Goal: Transaction & Acquisition: Purchase product/service

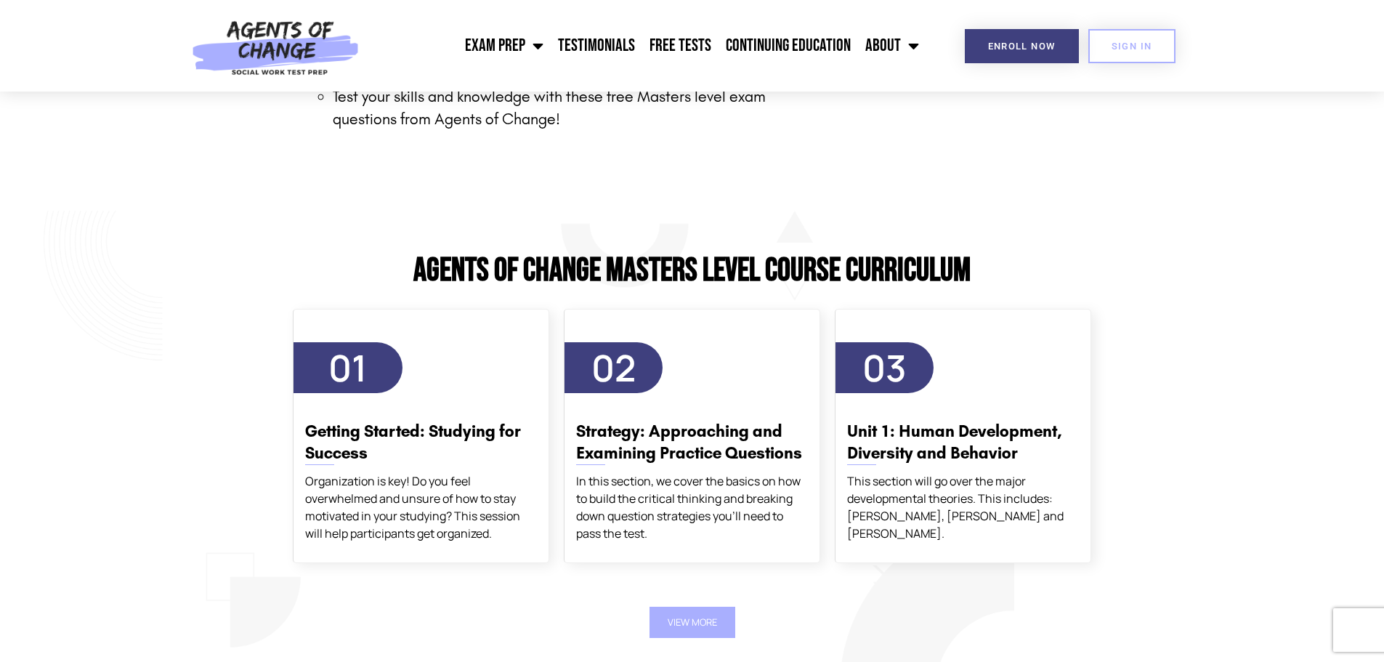
scroll to position [2398, 0]
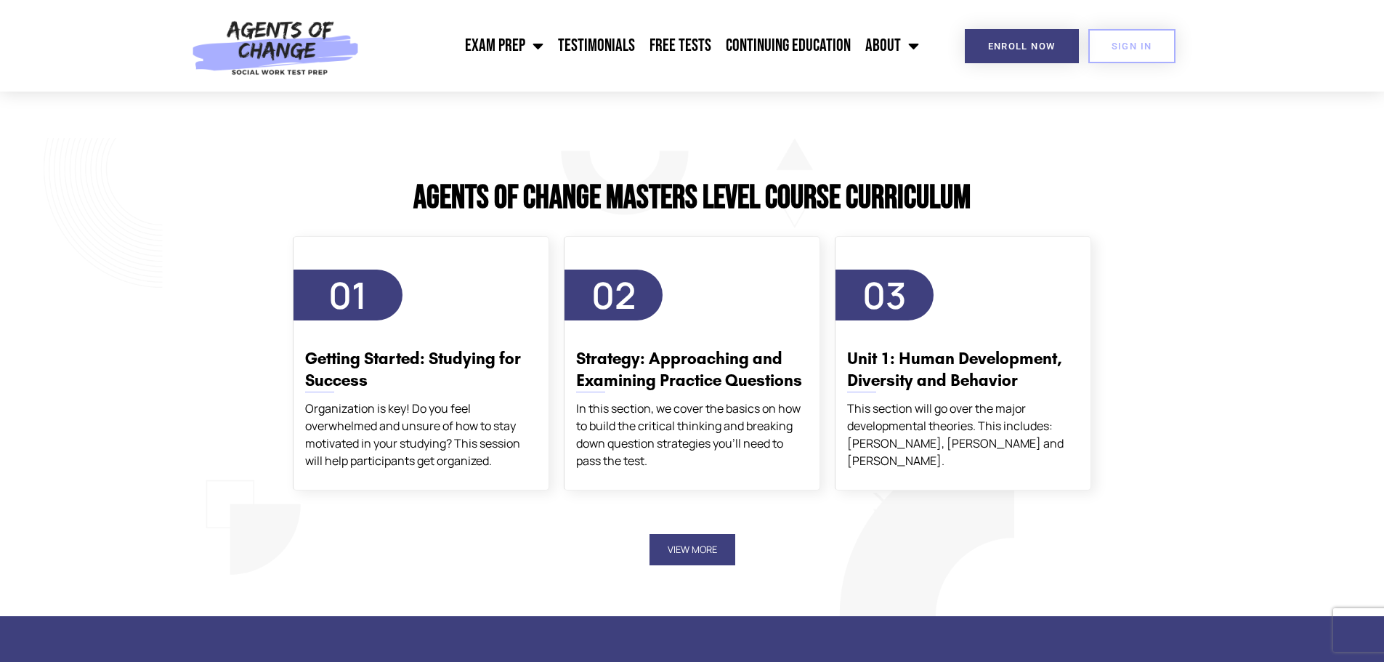
click at [696, 549] on button "View More" at bounding box center [693, 549] width 86 height 31
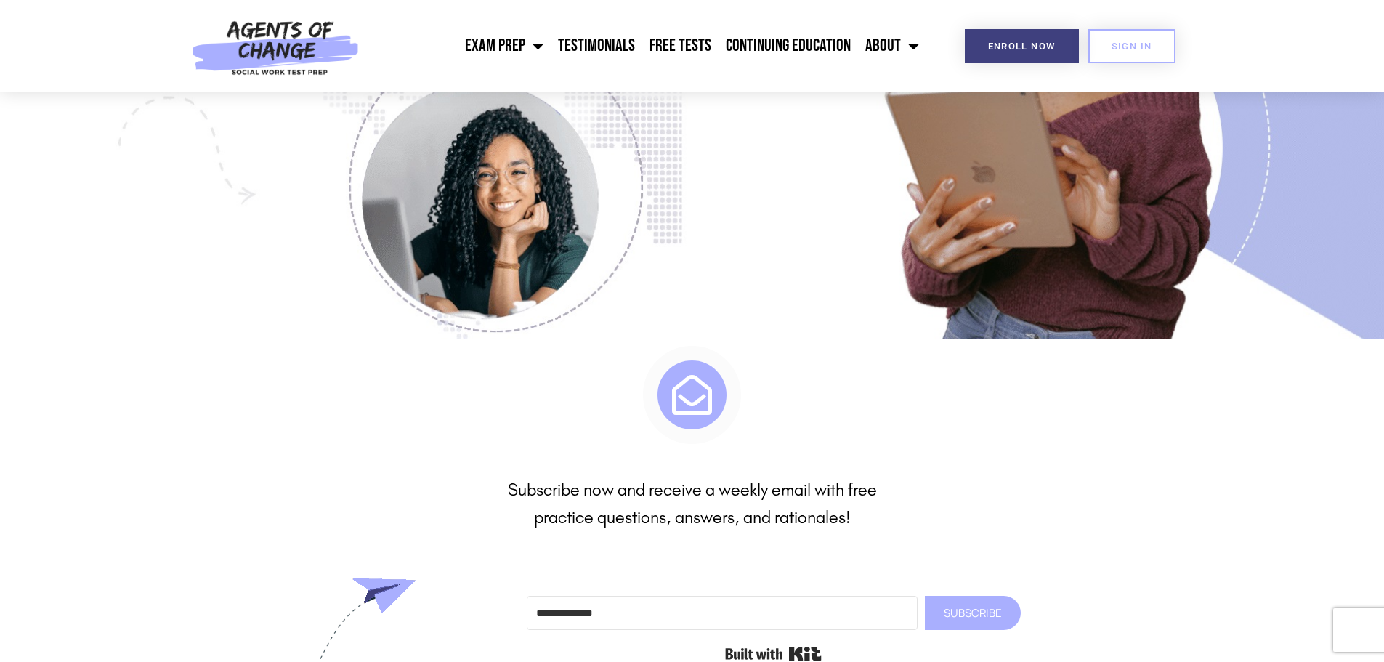
scroll to position [5450, 0]
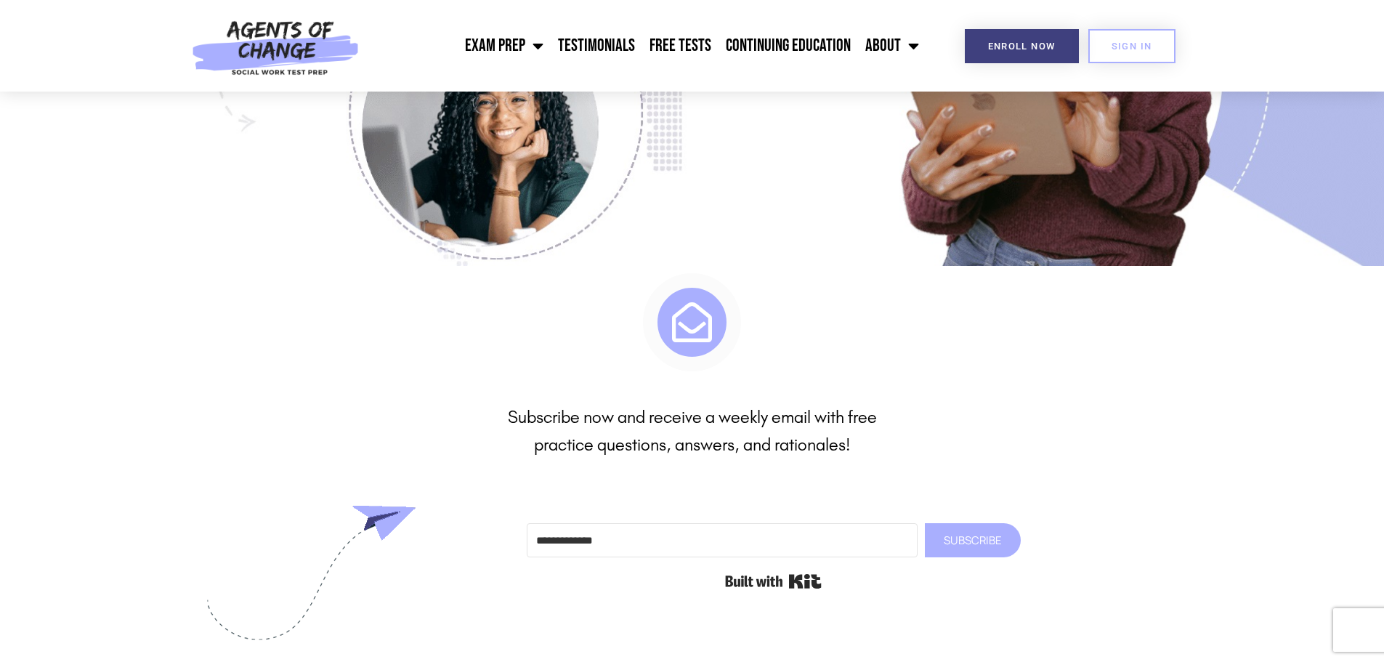
click at [759, 521] on div "Subscribe Built with Kit" at bounding box center [774, 542] width 509 height 119
click at [740, 528] on input "Email Address" at bounding box center [722, 540] width 391 height 34
type input "**********"
click at [925, 523] on button "Subscribe" at bounding box center [973, 540] width 96 height 34
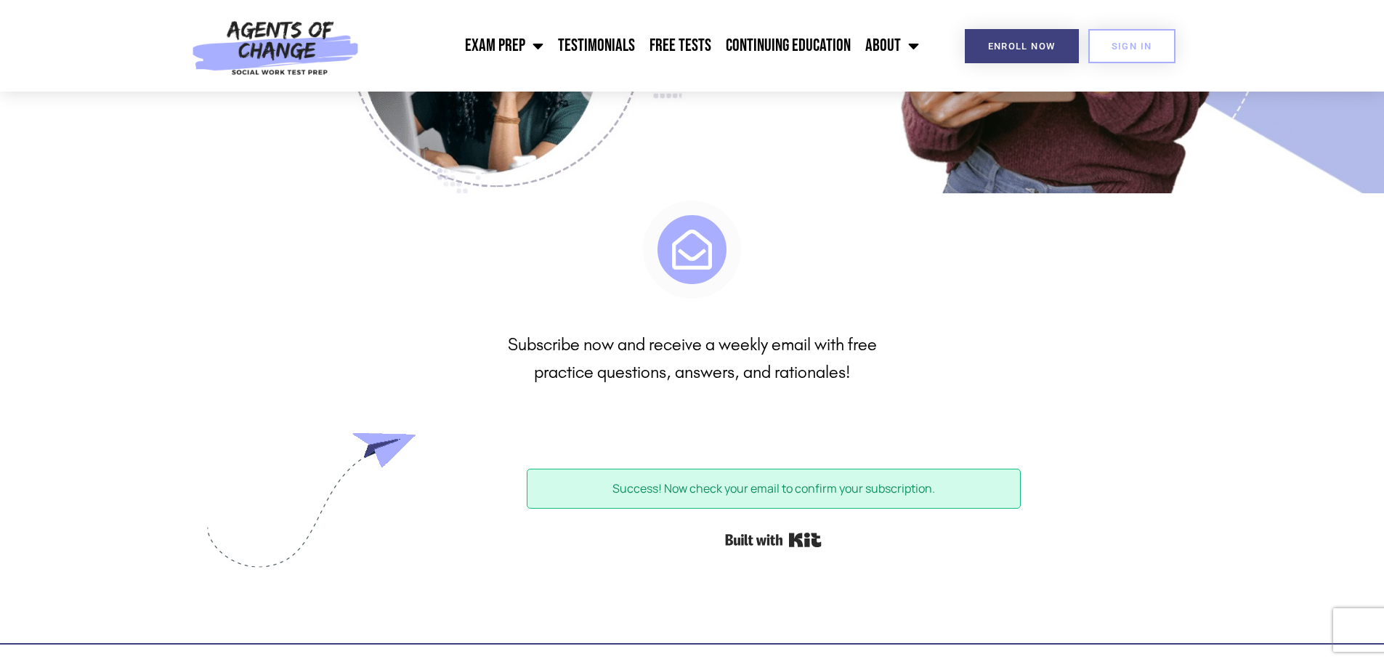
scroll to position [5813, 0]
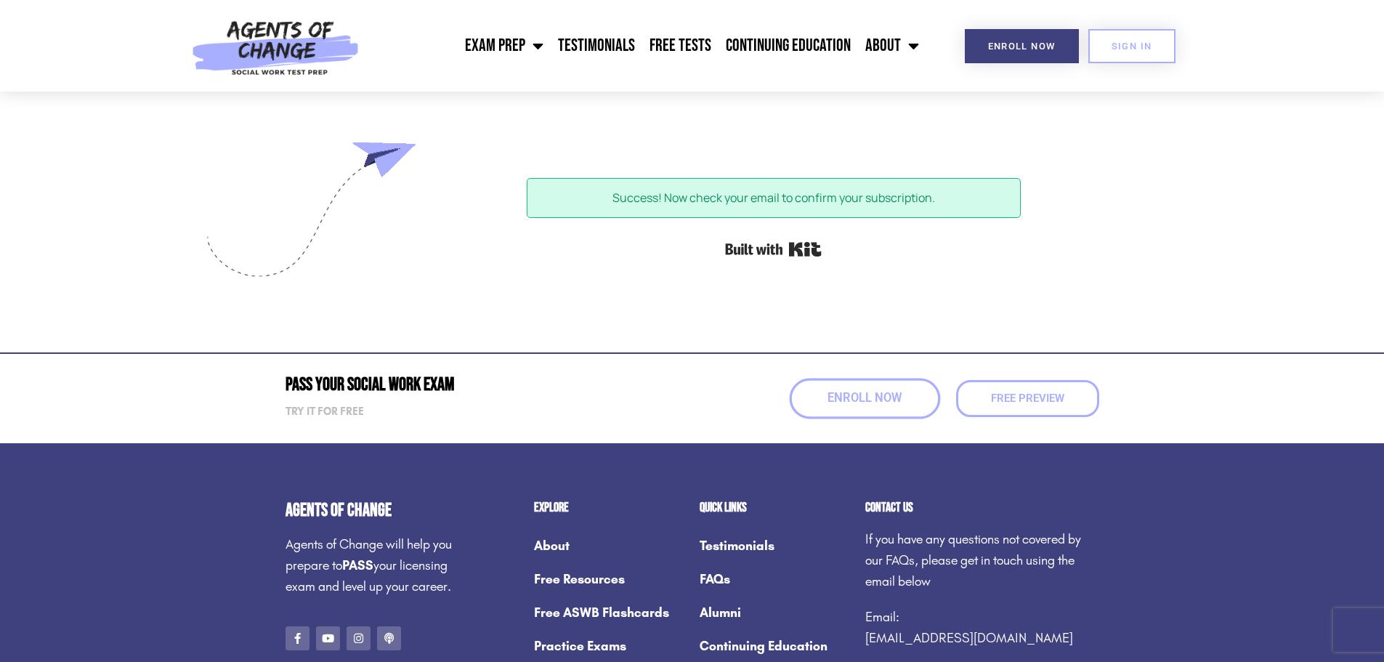
click at [843, 395] on span "Enroll Now" at bounding box center [865, 398] width 74 height 12
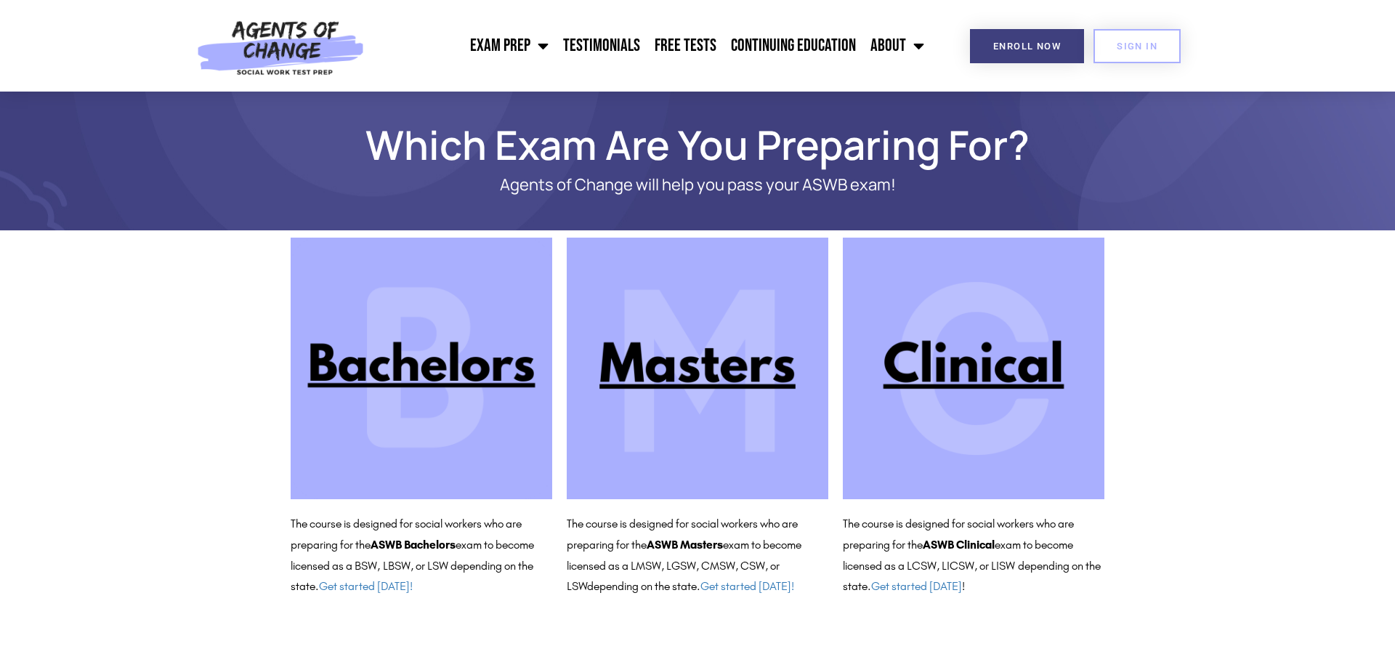
click at [707, 366] on img at bounding box center [698, 369] width 262 height 262
